Goal: Contribute content: Contribute content

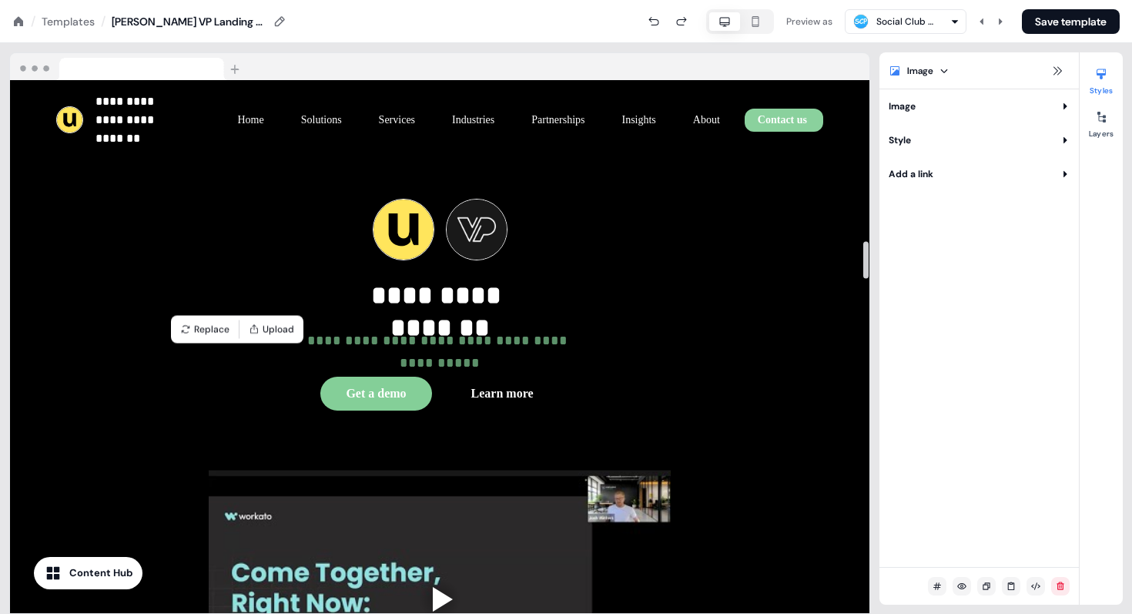
scroll to position [2281, 0]
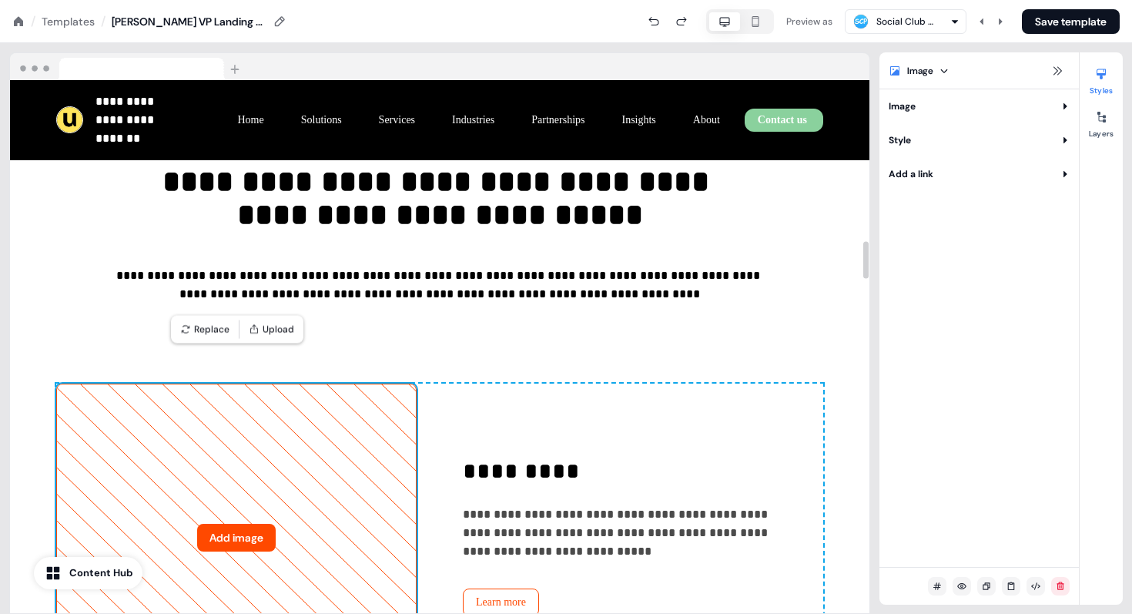
click at [239, 524] on button "Add image" at bounding box center [236, 538] width 79 height 28
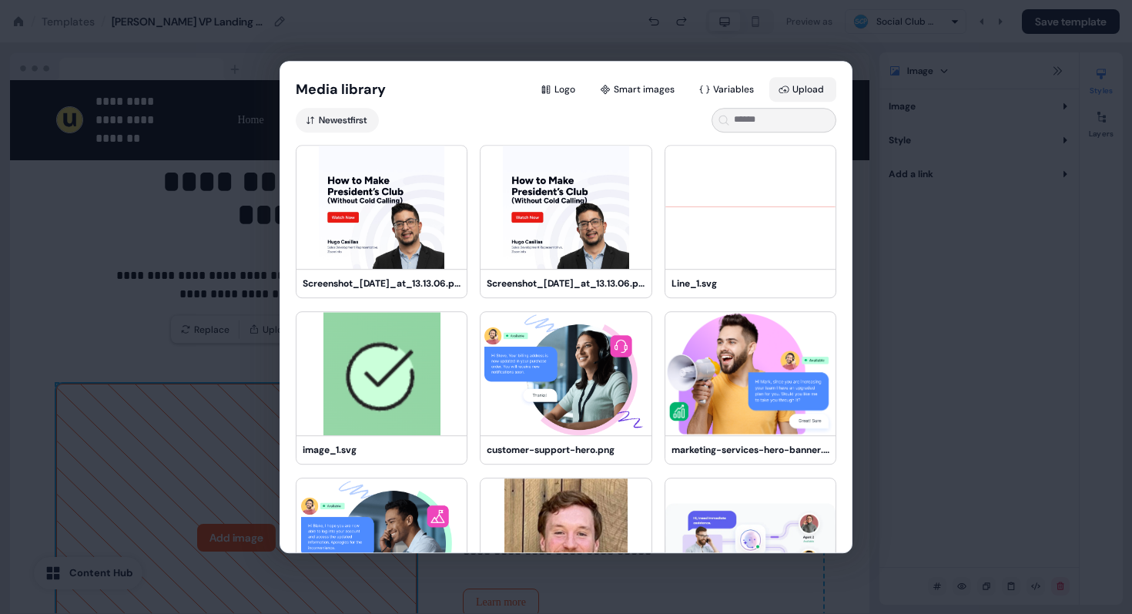
click at [798, 92] on button "Upload" at bounding box center [802, 89] width 67 height 25
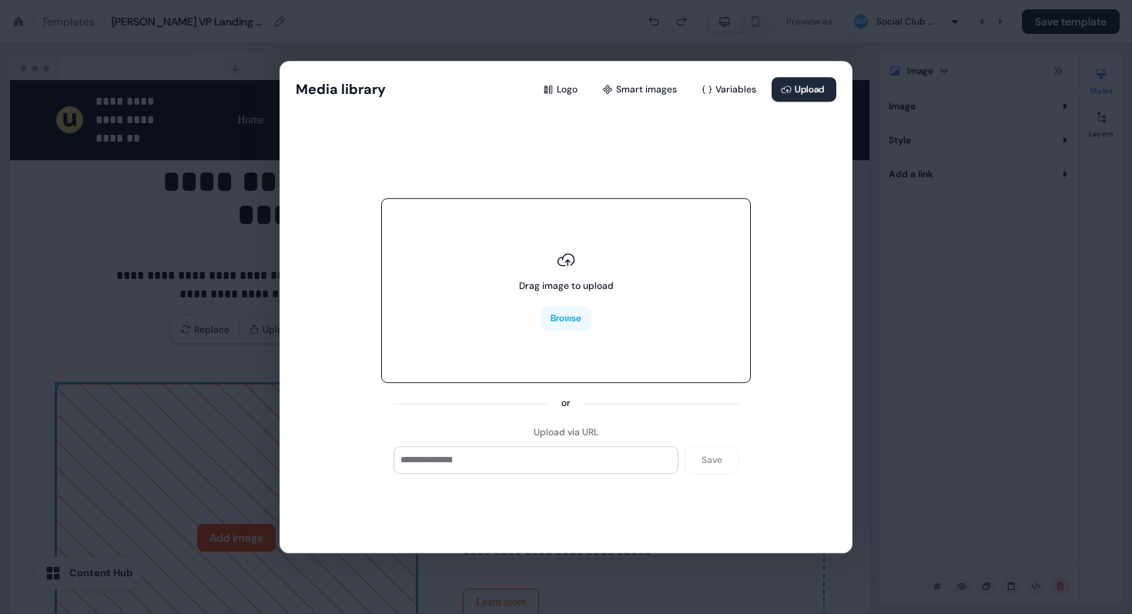
click at [559, 333] on div "Drag image to upload Browse" at bounding box center [566, 291] width 370 height 185
type input "**********"
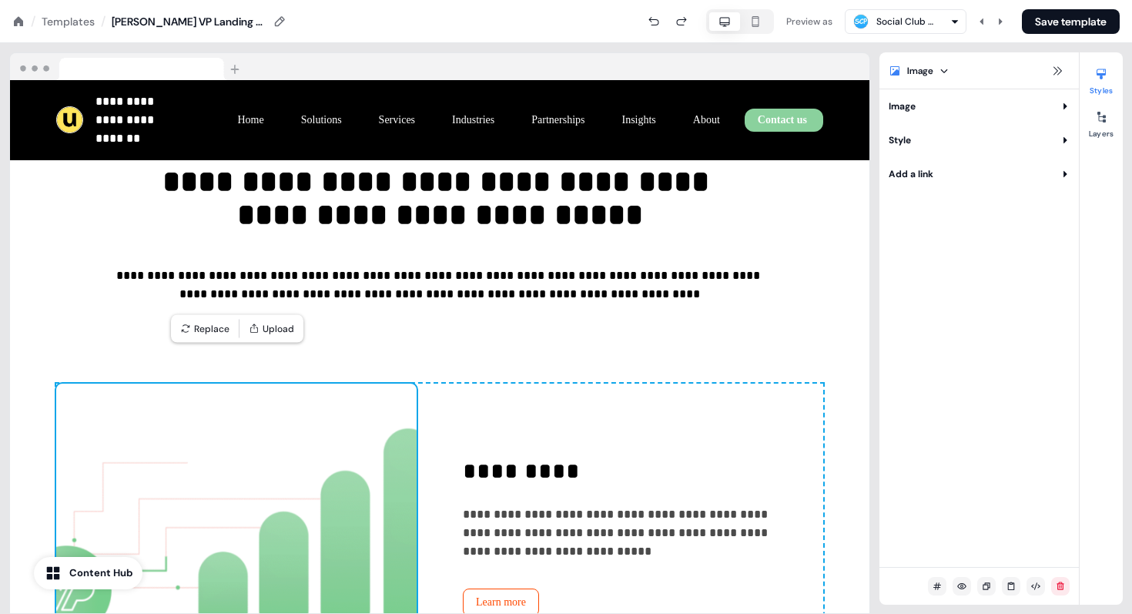
click at [949, 0] on html "**********" at bounding box center [566, 0] width 1132 height 0
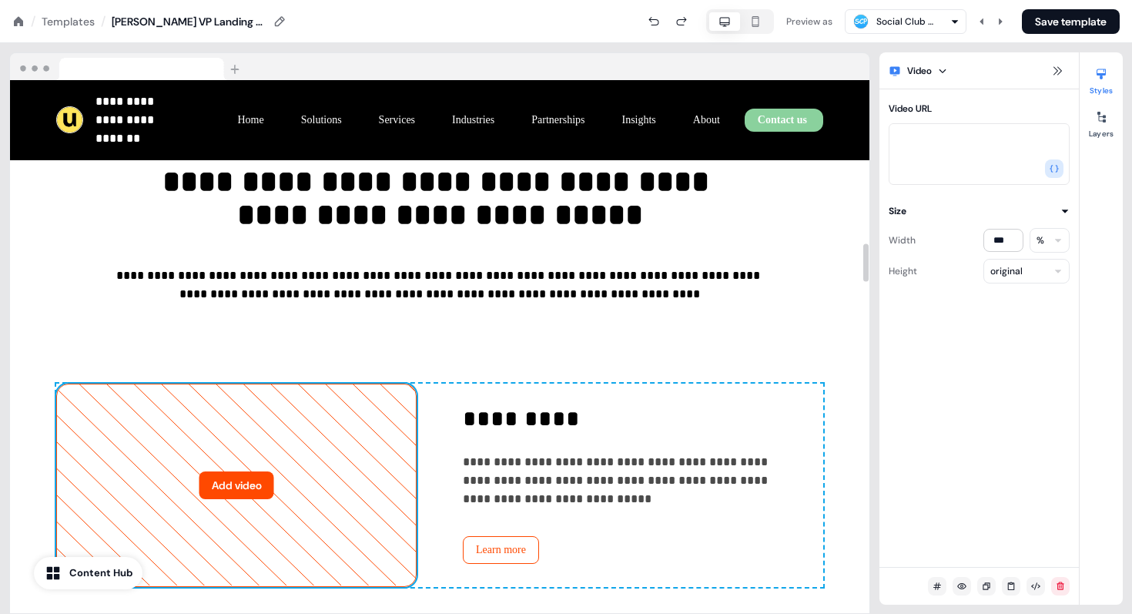
click at [254, 471] on button "Add video" at bounding box center [236, 485] width 75 height 28
click at [256, 471] on button "Add video" at bounding box center [236, 485] width 75 height 28
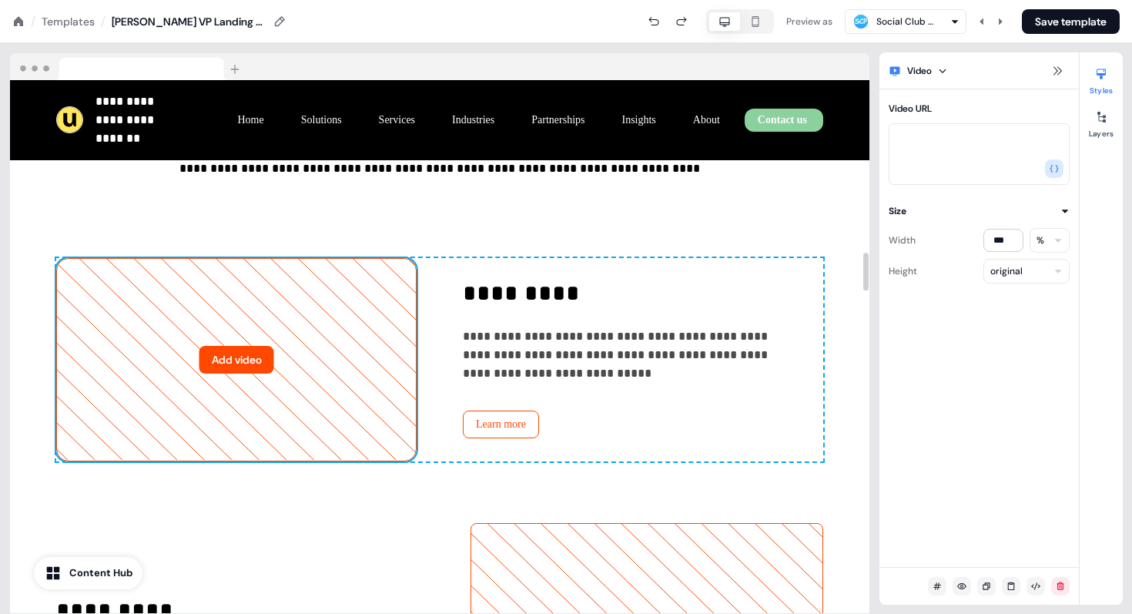
click at [250, 346] on button "Add video" at bounding box center [236, 360] width 75 height 28
click at [260, 346] on button "Add video" at bounding box center [236, 360] width 75 height 28
click at [465, 187] on div "**********" at bounding box center [439, 619] width 859 height 1308
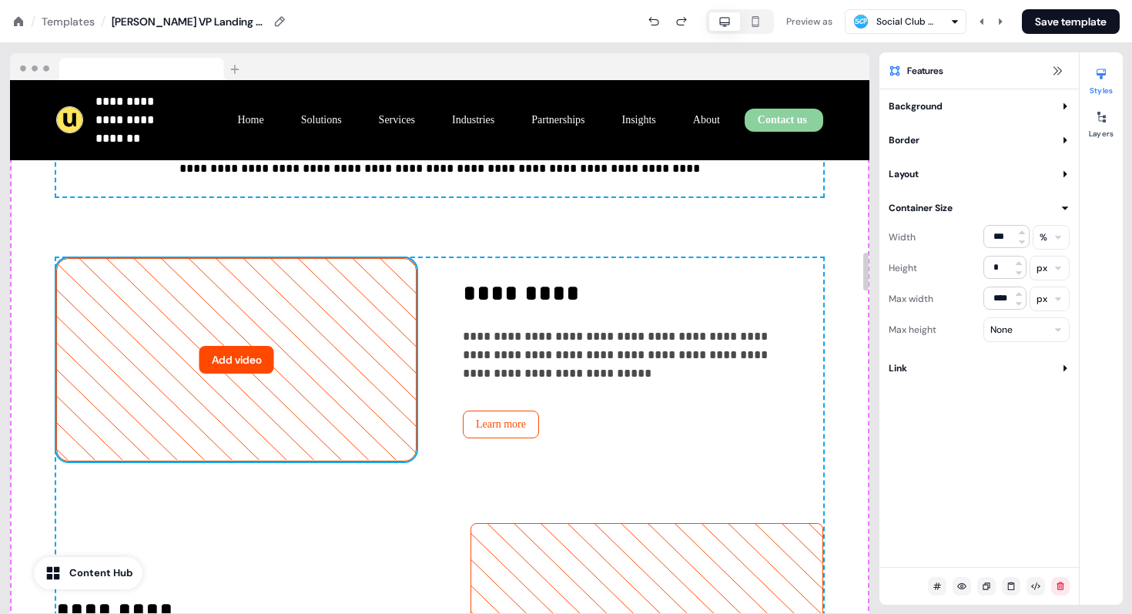
click at [178, 367] on icon at bounding box center [236, 359] width 359 height 201
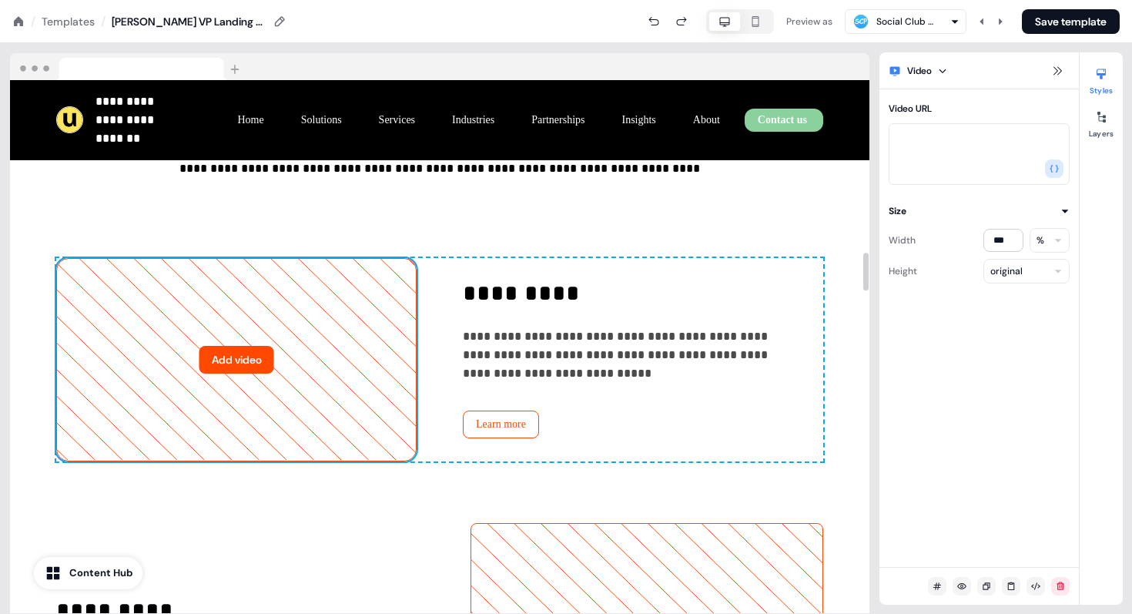
click at [220, 346] on button "Add video" at bounding box center [236, 360] width 75 height 28
click at [1019, 157] on textarea "Video URL" at bounding box center [979, 154] width 181 height 62
click at [211, 346] on button "Add video" at bounding box center [236, 360] width 75 height 28
click at [558, 199] on div "**********" at bounding box center [439, 619] width 859 height 1308
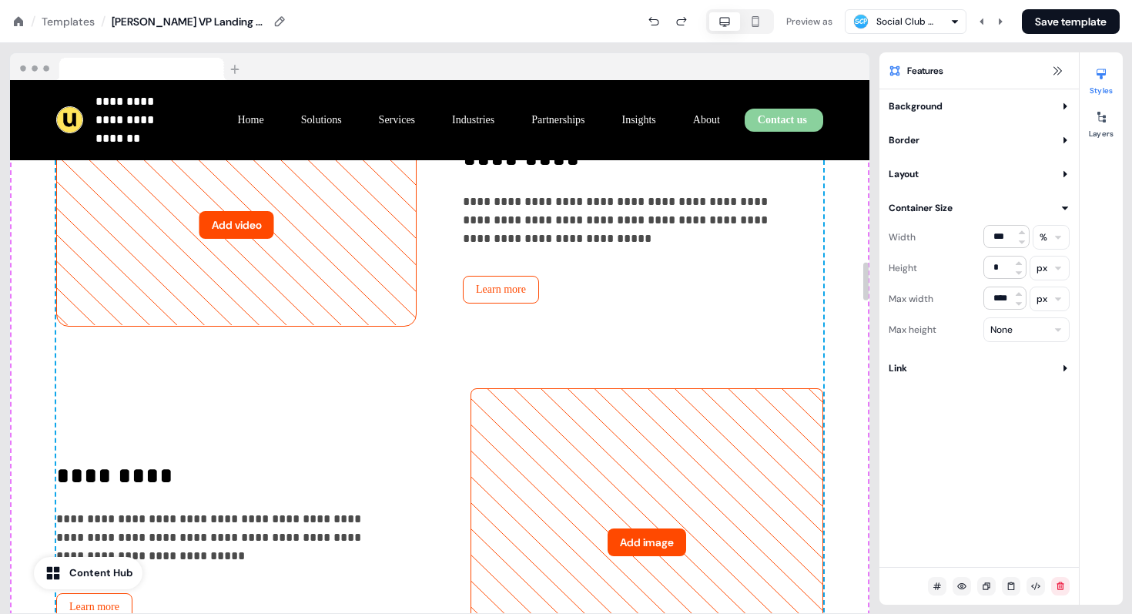
scroll to position [2565, 0]
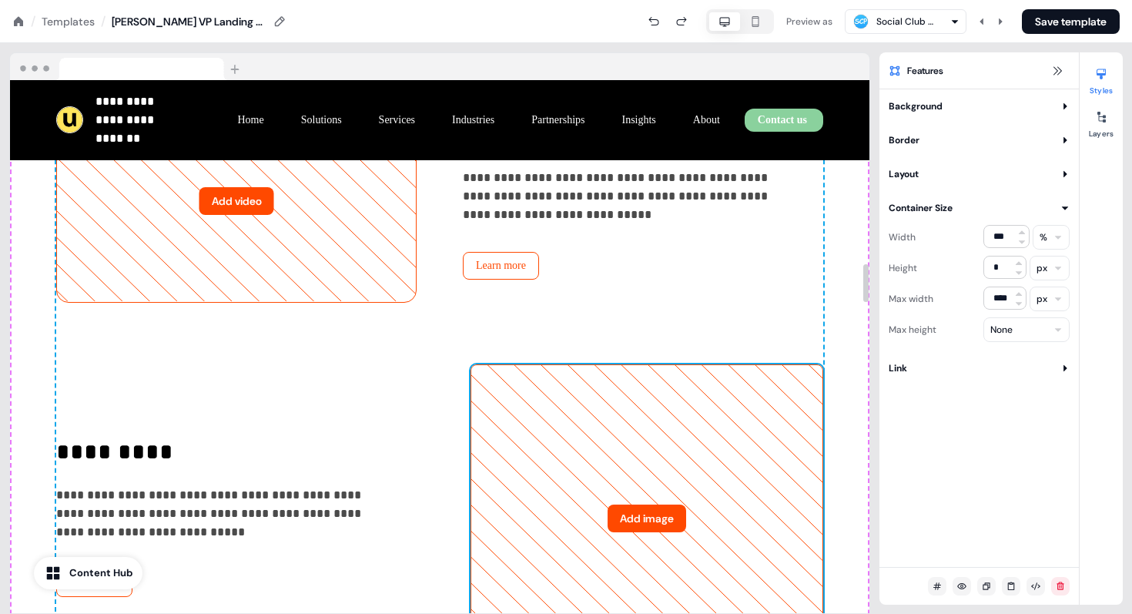
click at [630, 470] on icon at bounding box center [646, 518] width 351 height 306
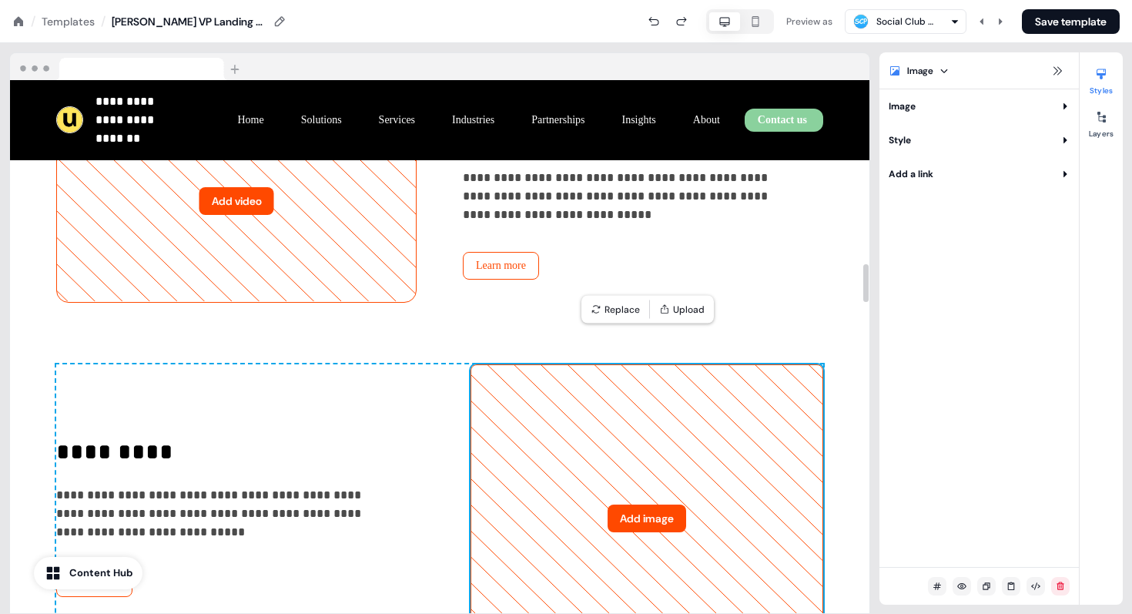
click at [631, 504] on button "Add image" at bounding box center [647, 518] width 79 height 28
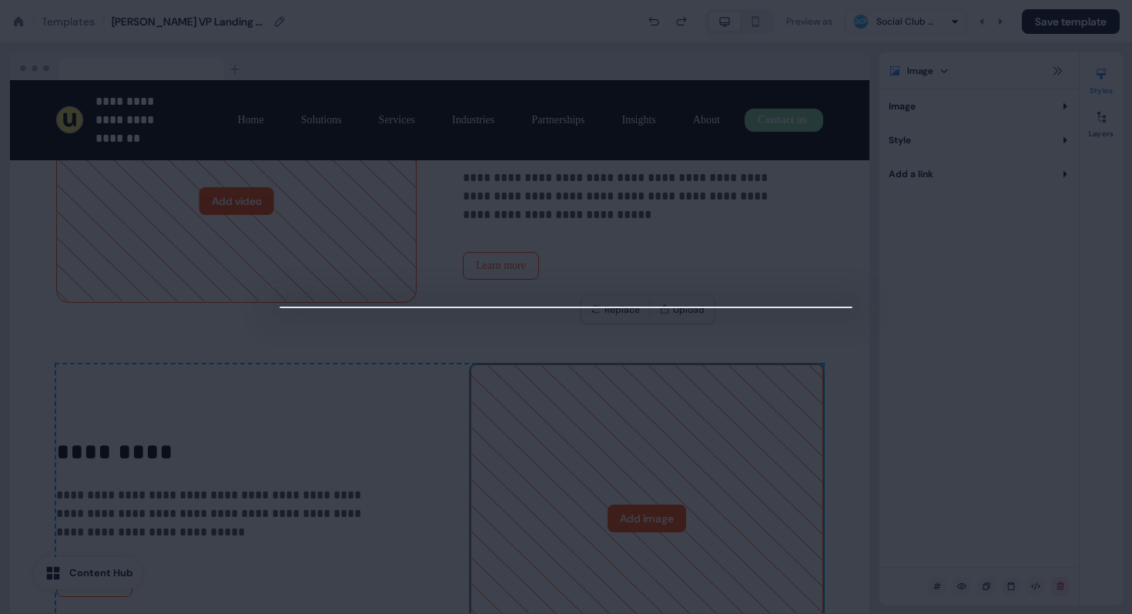
click at [943, 132] on div at bounding box center [566, 307] width 1132 height 614
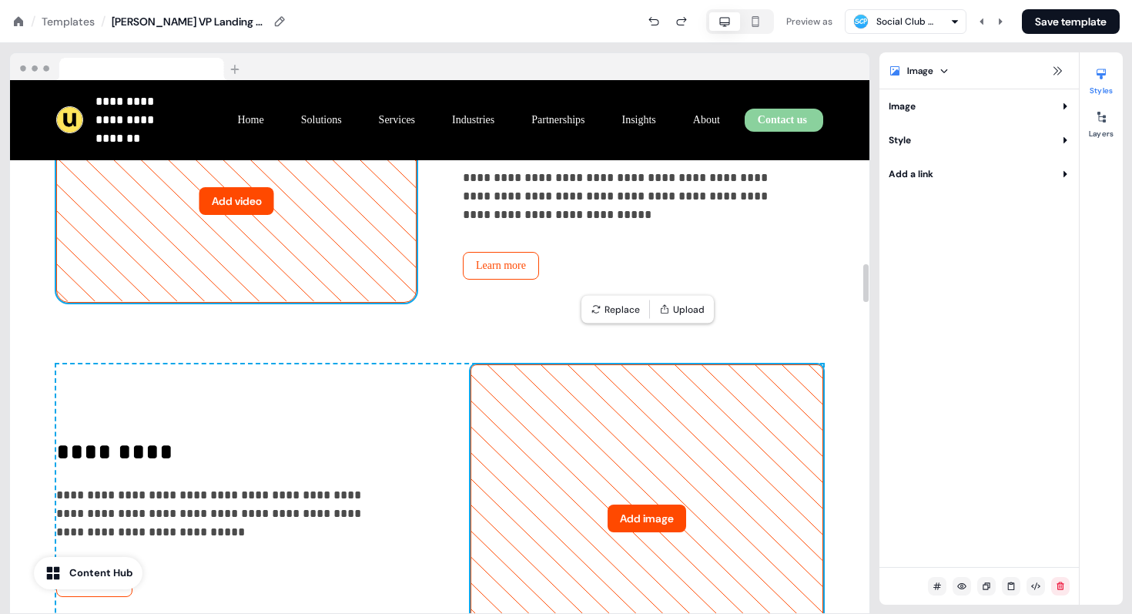
click at [236, 230] on icon at bounding box center [236, 200] width 359 height 201
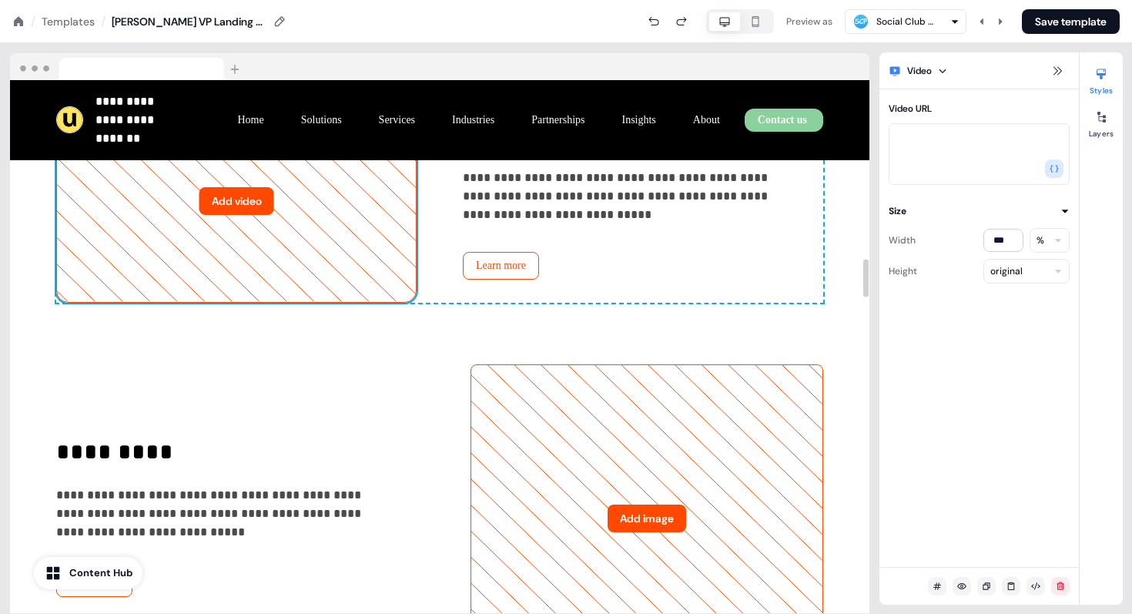
scroll to position [2450, 0]
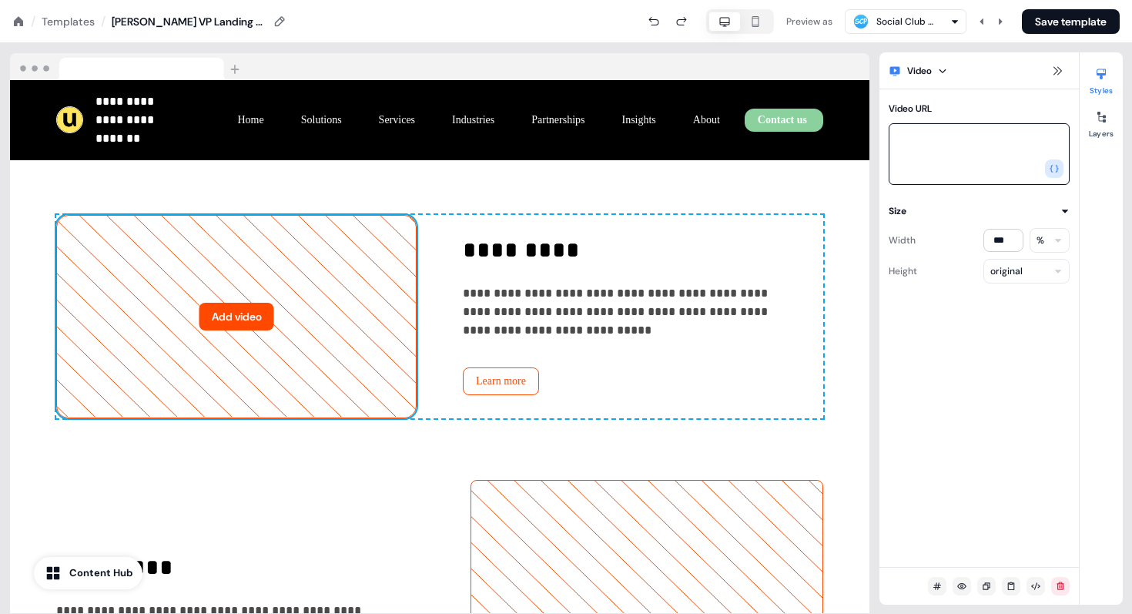
click at [980, 156] on textarea "Video URL" at bounding box center [979, 154] width 181 height 62
click at [1058, 65] on icon at bounding box center [1057, 71] width 12 height 12
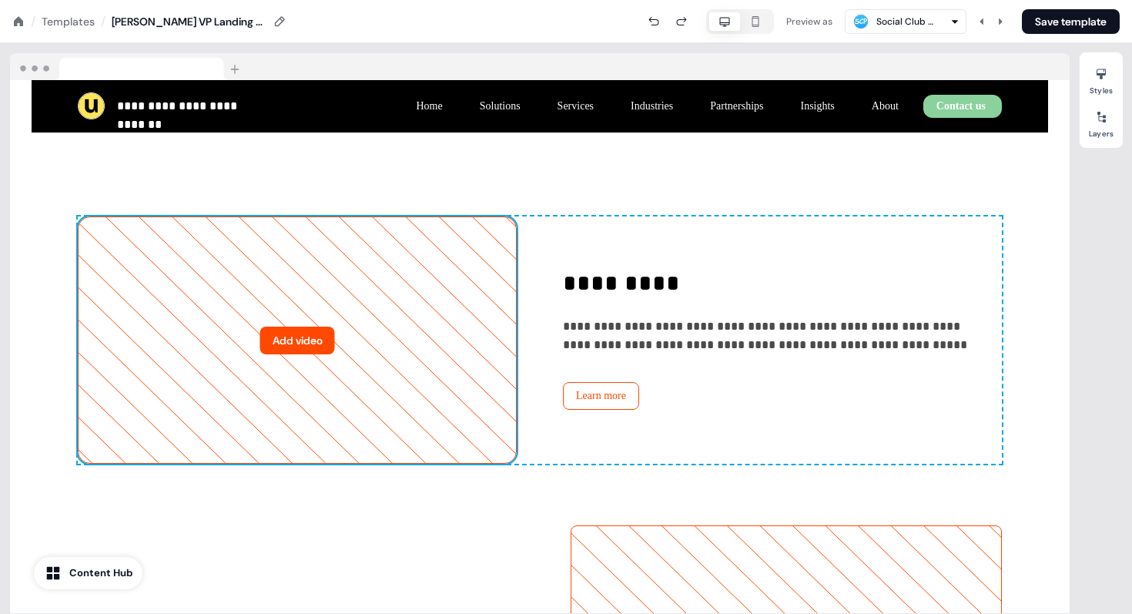
scroll to position [2354, 0]
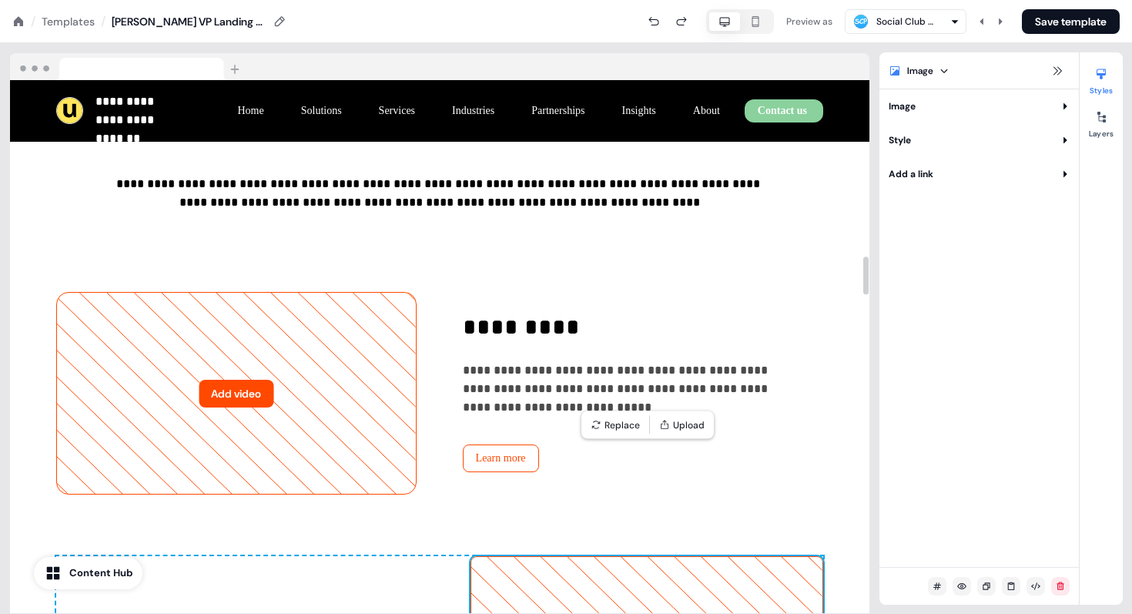
scroll to position [2450, 0]
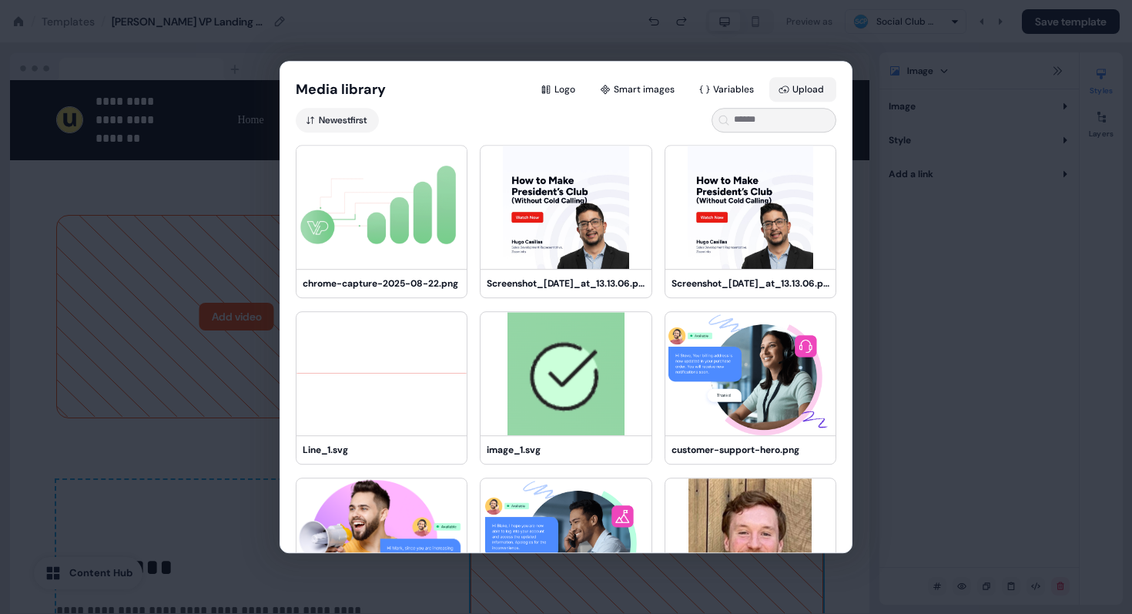
click at [795, 94] on button "Upload" at bounding box center [802, 89] width 67 height 25
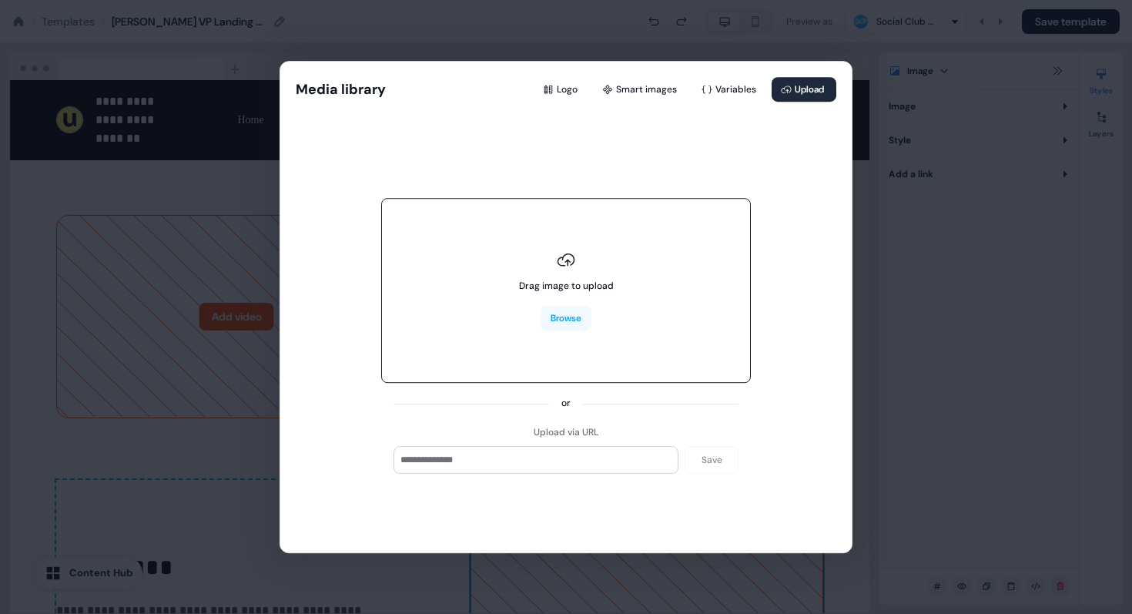
click at [574, 288] on div "Drag image to upload" at bounding box center [566, 286] width 95 height 15
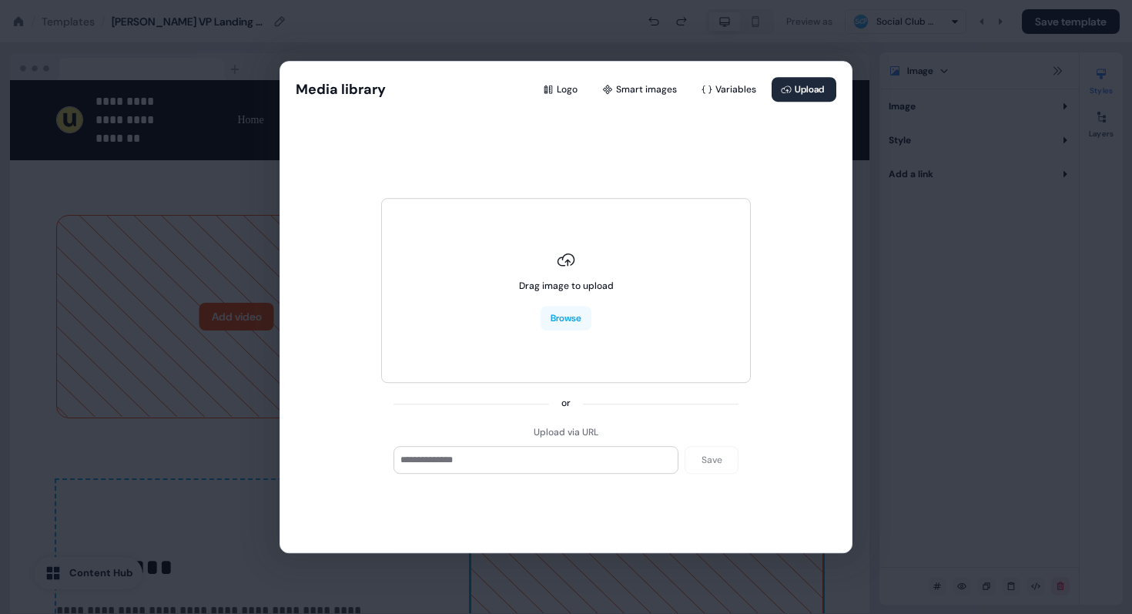
click at [98, 598] on div "Media library Logo Smart images Variables Upload Drag image to upload Browse or…" at bounding box center [566, 307] width 1132 height 614
